Goal: Check status: Check status

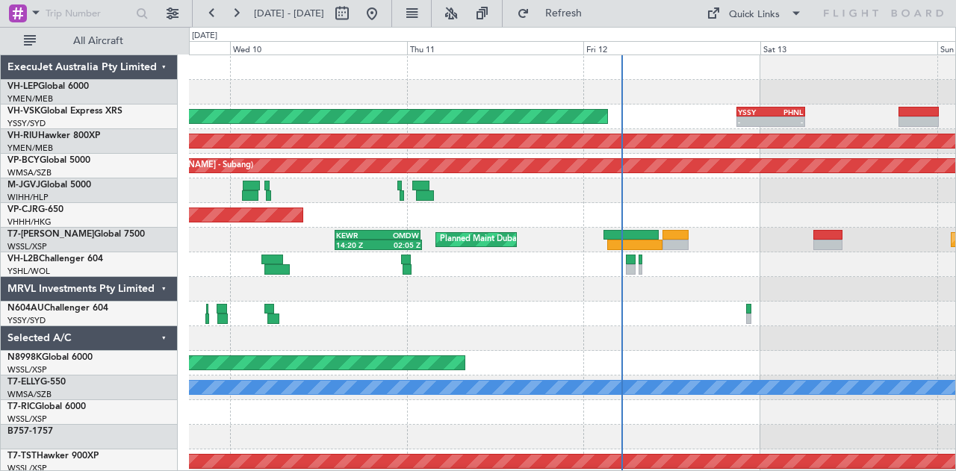
click at [367, 312] on div "Unplanned Maint Wichita (Wichita Mid-continent) Unplanned Maint Sydney ([PERSON…" at bounding box center [572, 462] width 767 height 814
click at [475, 264] on div "Unplanned Maint Wichita (Wichita Mid-continent) Unplanned Maint Sydney ([PERSON…" at bounding box center [572, 462] width 767 height 814
click at [594, 266] on div at bounding box center [572, 265] width 767 height 25
click at [235, 11] on button at bounding box center [236, 13] width 24 height 24
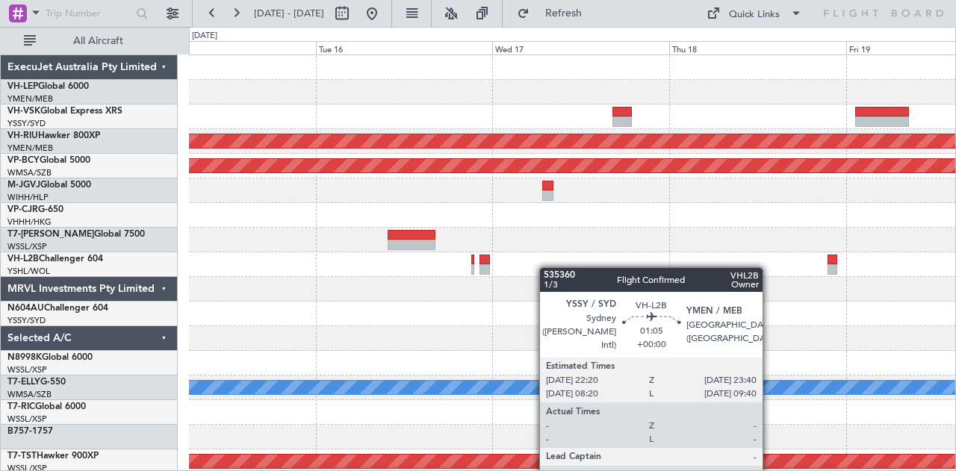
scroll to position [5, 0]
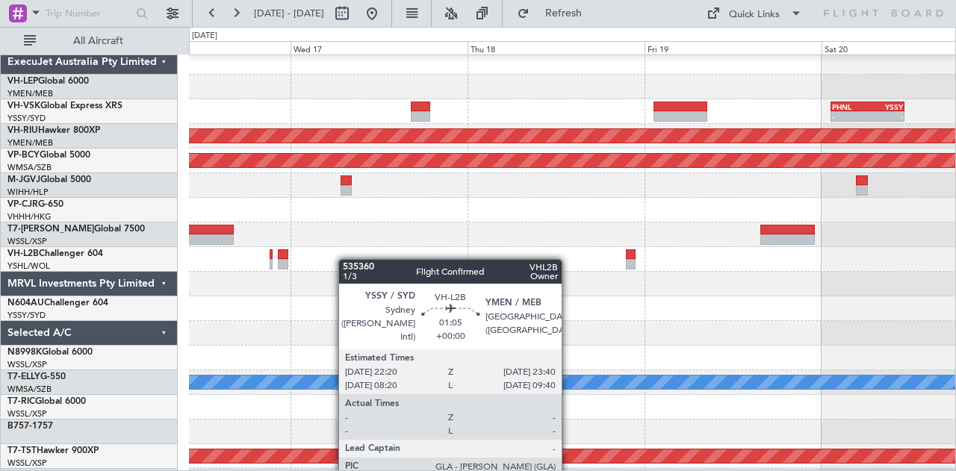
click at [291, 259] on div at bounding box center [572, 259] width 767 height 25
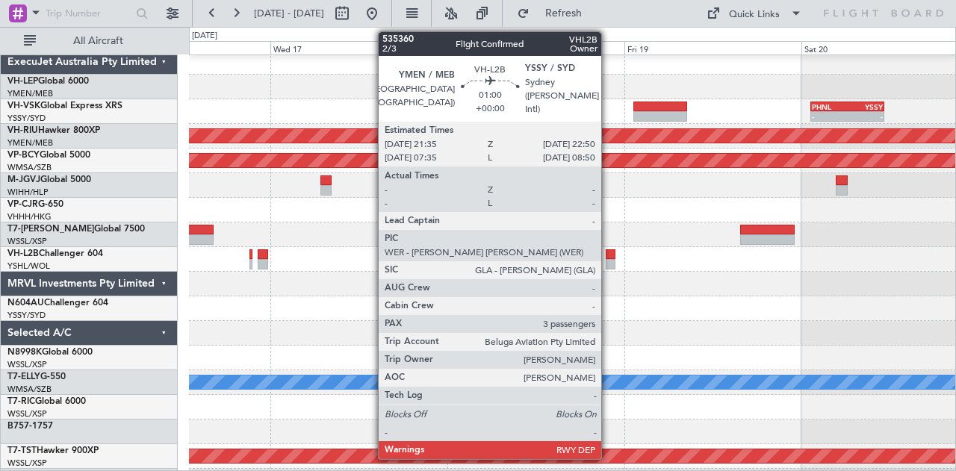
click at [609, 259] on div at bounding box center [611, 264] width 10 height 10
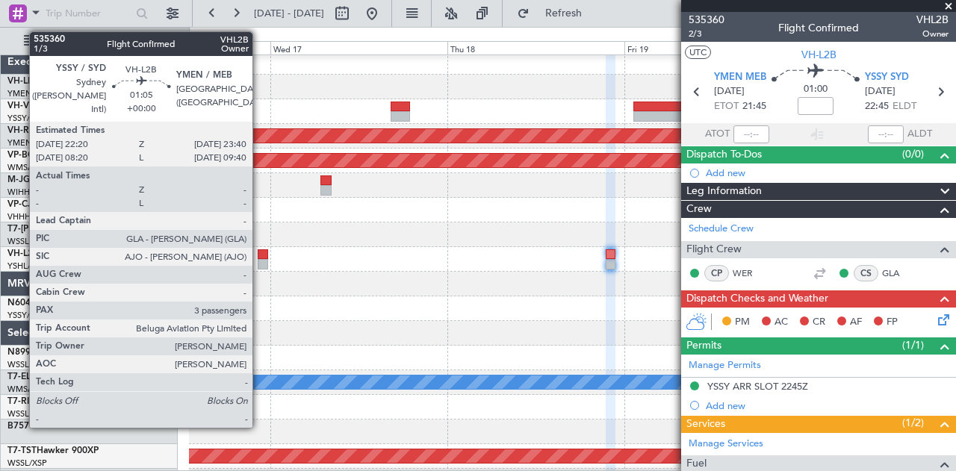
click at [260, 255] on div at bounding box center [263, 255] width 10 height 10
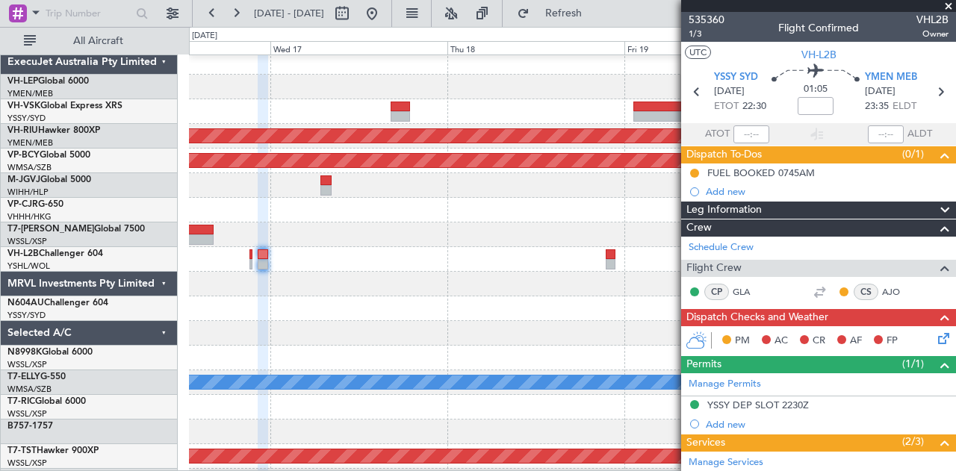
click at [462, 244] on div "- - WSSS 16:00 Z EGGW 05:05 Z" at bounding box center [572, 235] width 767 height 25
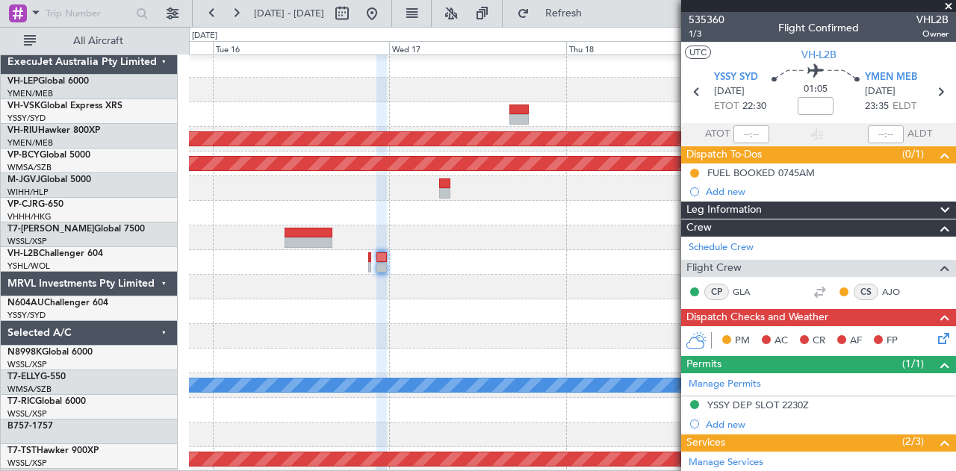
scroll to position [2, 0]
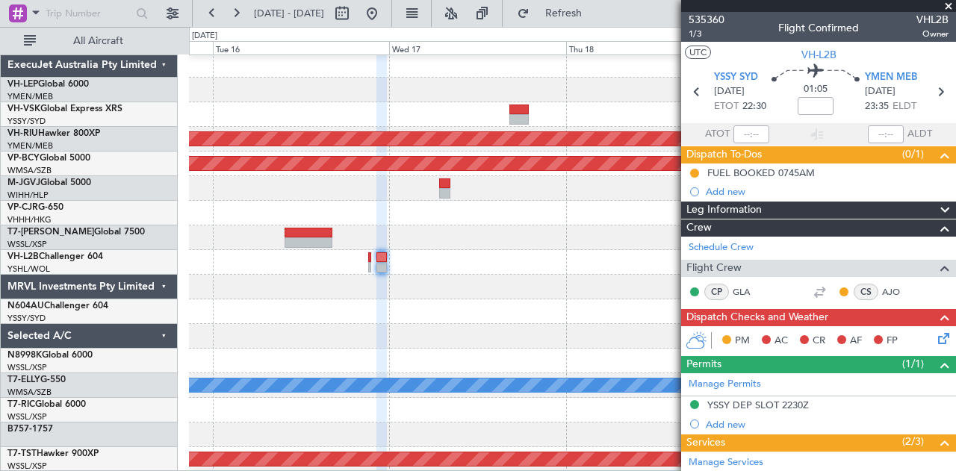
click at [268, 291] on div at bounding box center [572, 287] width 767 height 25
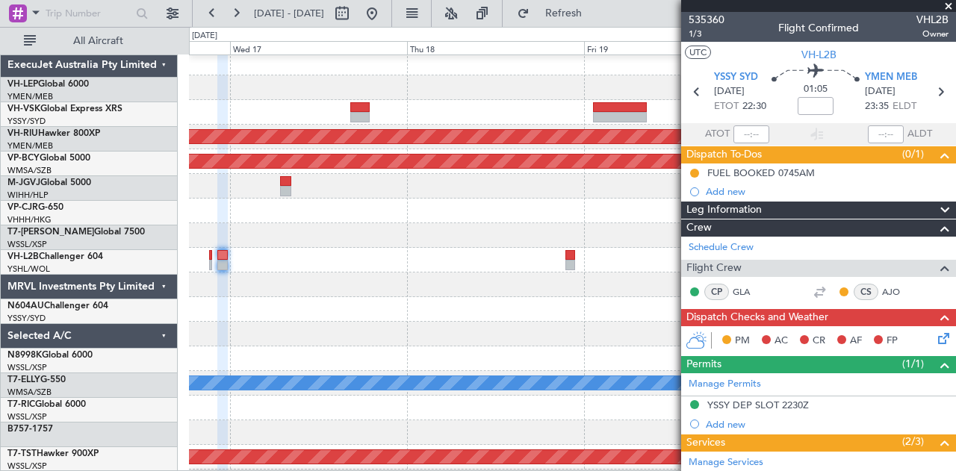
scroll to position [4, 0]
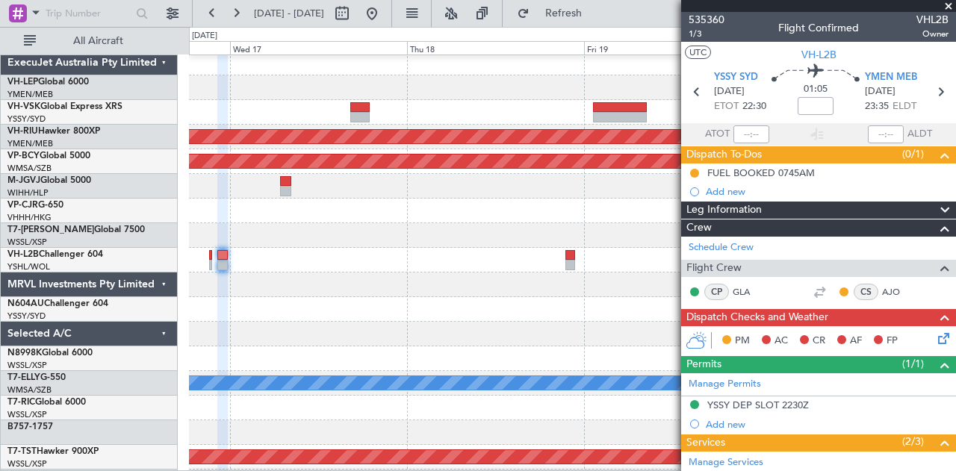
click at [444, 297] on div at bounding box center [572, 285] width 767 height 25
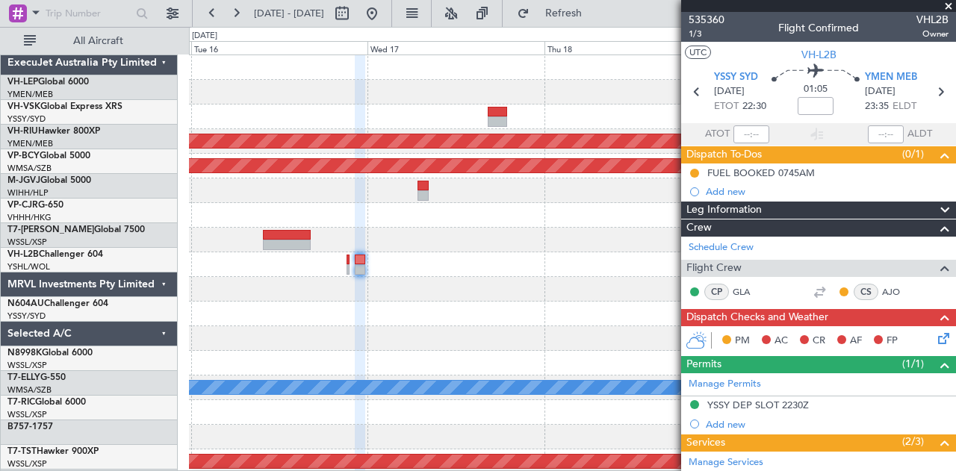
scroll to position [0, 0]
